Goal: Task Accomplishment & Management: Manage account settings

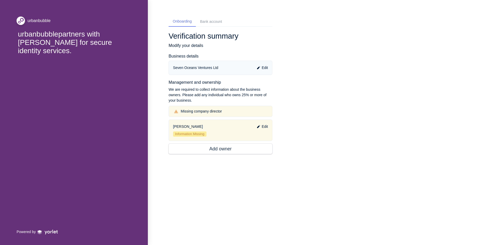
click at [262, 129] on p "Edit" at bounding box center [262, 126] width 11 height 5
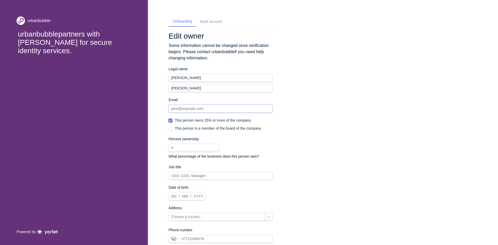
click at [196, 109] on input at bounding box center [221, 109] width 104 height 8
type input "[EMAIL_ADDRESS][DOMAIN_NAME]"
type input "[PHONE_NUMBER]"
select select "GB"
click at [201, 149] on input "text" at bounding box center [194, 148] width 51 height 8
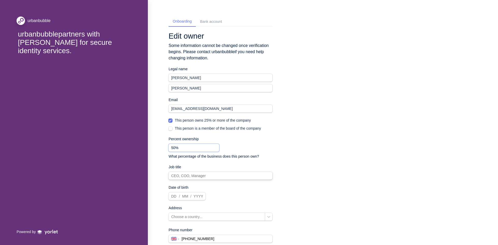
type input "50%"
click at [193, 176] on input at bounding box center [221, 176] width 104 height 8
type input "Director"
type input "18"
type input "11"
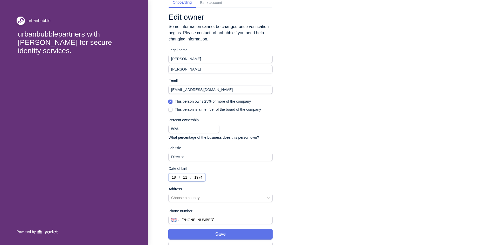
scroll to position [53, 0]
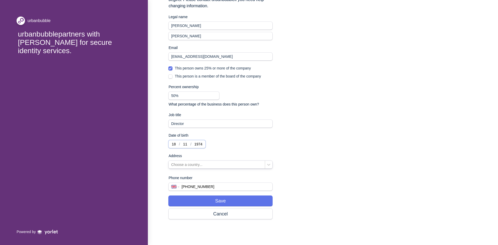
type input "1974"
click at [233, 167] on div "Choose a country..." at bounding box center [217, 165] width 96 height 8
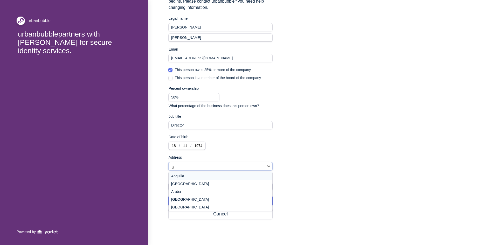
scroll to position [52, 0]
type input "u"
click at [186, 202] on div "[GEOGRAPHIC_DATA]" at bounding box center [221, 205] width 104 height 8
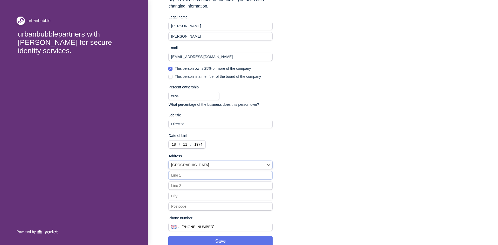
click at [185, 177] on input at bounding box center [221, 175] width 104 height 8
type input "[STREET_ADDRESS]"
type input "Ruislip"
type input "[GEOGRAPHIC_DATA]"
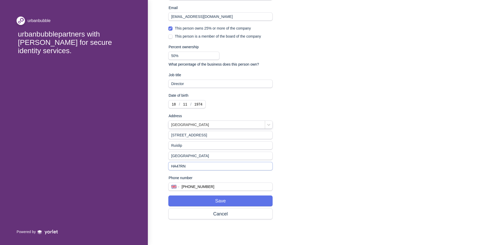
scroll to position [93, 0]
type input "HA47RN"
click at [219, 201] on button "Save" at bounding box center [221, 201] width 104 height 10
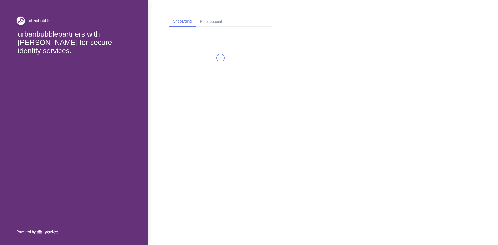
scroll to position [0, 0]
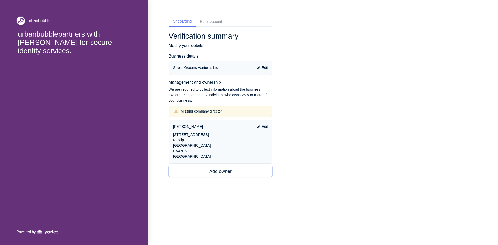
click at [216, 173] on button "Add owner" at bounding box center [221, 171] width 104 height 10
select select "GB"
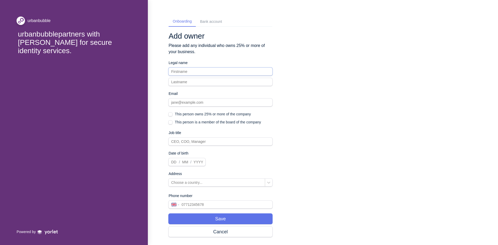
click at [181, 73] on input at bounding box center [221, 72] width 104 height 8
type input "Ramla"
type input "[PERSON_NAME]"
type input "[EMAIL_ADDRESS][DOMAIN_NAME]"
type input "[PHONE_NUMBER]"
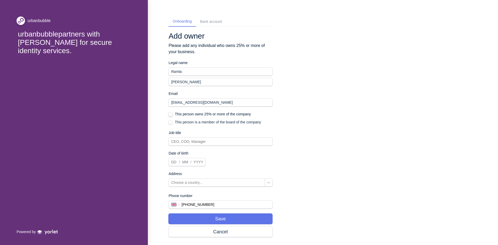
click at [171, 116] on span at bounding box center [171, 115] width 4 height 4
click at [169, 114] on input "This person owns 25% or more of the company" at bounding box center [169, 114] width 0 height 0
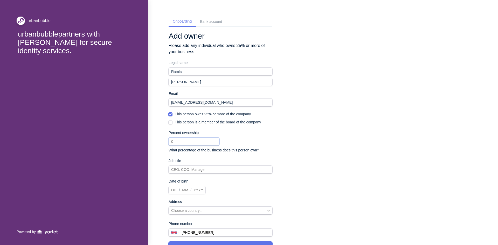
click at [176, 144] on input "text" at bounding box center [194, 142] width 51 height 8
type input "50%"
click at [183, 173] on input at bounding box center [221, 170] width 104 height 8
type input "Director"
type input "12"
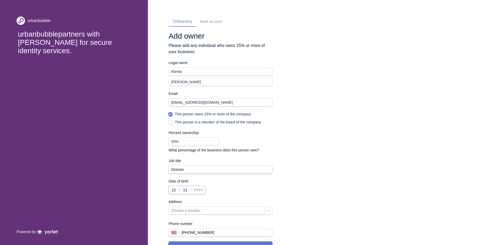
type input "11"
type input "1978"
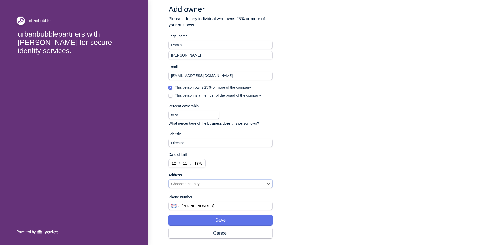
scroll to position [47, 0]
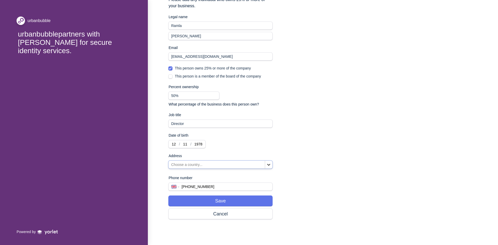
click at [271, 166] on icon at bounding box center [268, 164] width 5 height 5
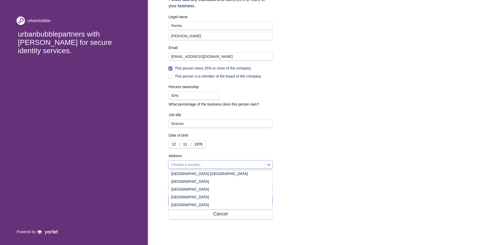
scroll to position [1820, 0]
click at [202, 176] on div "[GEOGRAPHIC_DATA]" at bounding box center [221, 175] width 104 height 8
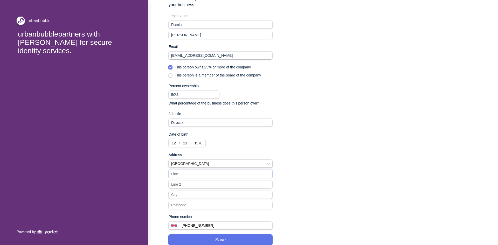
click at [202, 176] on input at bounding box center [221, 174] width 104 height 8
type input "[STREET_ADDRESS]"
type input "Ruislip"
type input "[GEOGRAPHIC_DATA]"
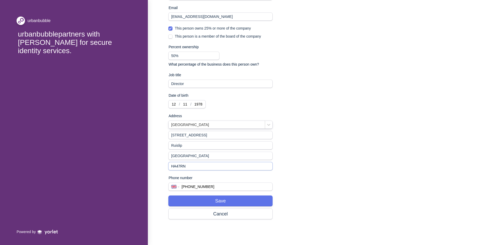
type input "HA47RN"
click at [222, 201] on button "Save" at bounding box center [221, 201] width 104 height 10
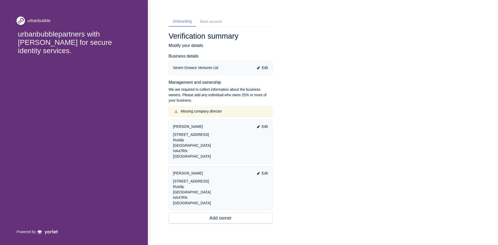
scroll to position [7, 0]
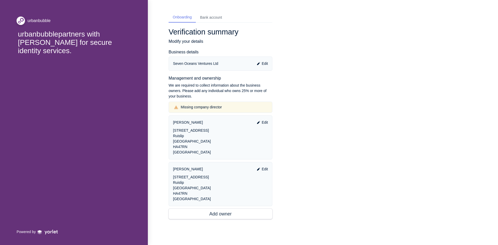
click at [216, 15] on div "Bank account" at bounding box center [211, 17] width 22 height 5
select select "GB"
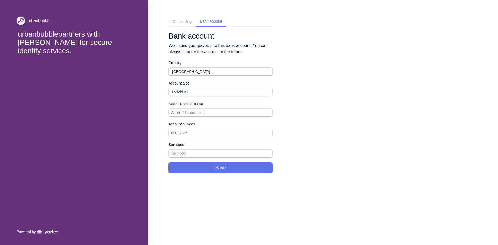
scroll to position [0, 0]
click at [206, 92] on select "Individual Company" at bounding box center [221, 92] width 104 height 8
select select "company"
click at [169, 89] on select "Individual Company" at bounding box center [221, 92] width 104 height 8
click at [201, 115] on input at bounding box center [221, 113] width 104 height 8
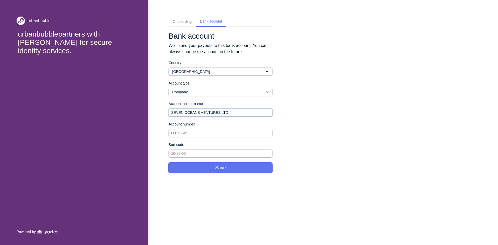
type input "SEVEN OCEANS VENTURES LTD"
drag, startPoint x: 177, startPoint y: 134, endPoint x: 167, endPoint y: 132, distance: 10.2
click at [167, 132] on div "Onboarding Bank account Bank account We'll send your payouts to this bank accou…" at bounding box center [323, 99] width 350 height 199
type input "32121328"
type input "40-46-09"
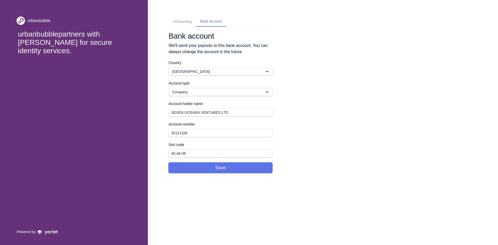
click at [209, 166] on button "Save" at bounding box center [221, 168] width 104 height 10
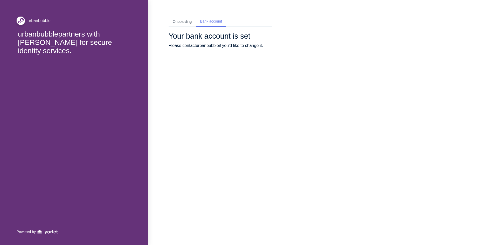
click at [182, 21] on div "Onboarding" at bounding box center [182, 21] width 19 height 5
